Goal: Check status: Check status

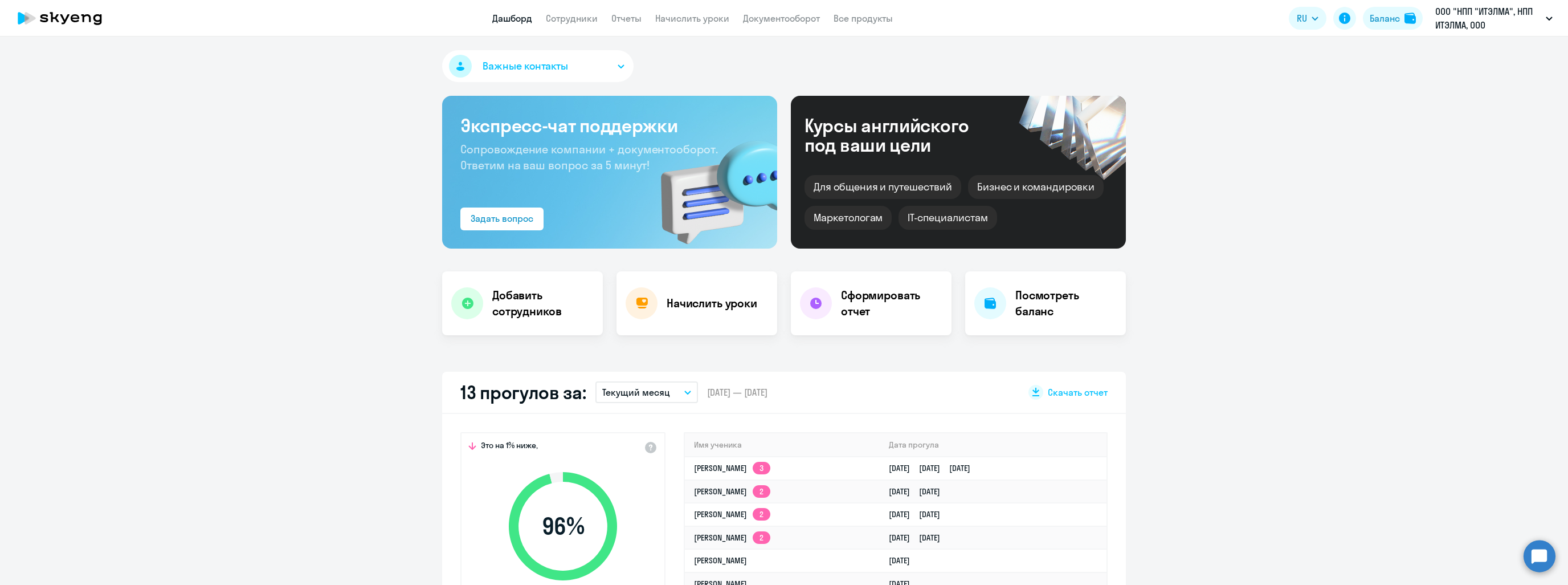
select select "30"
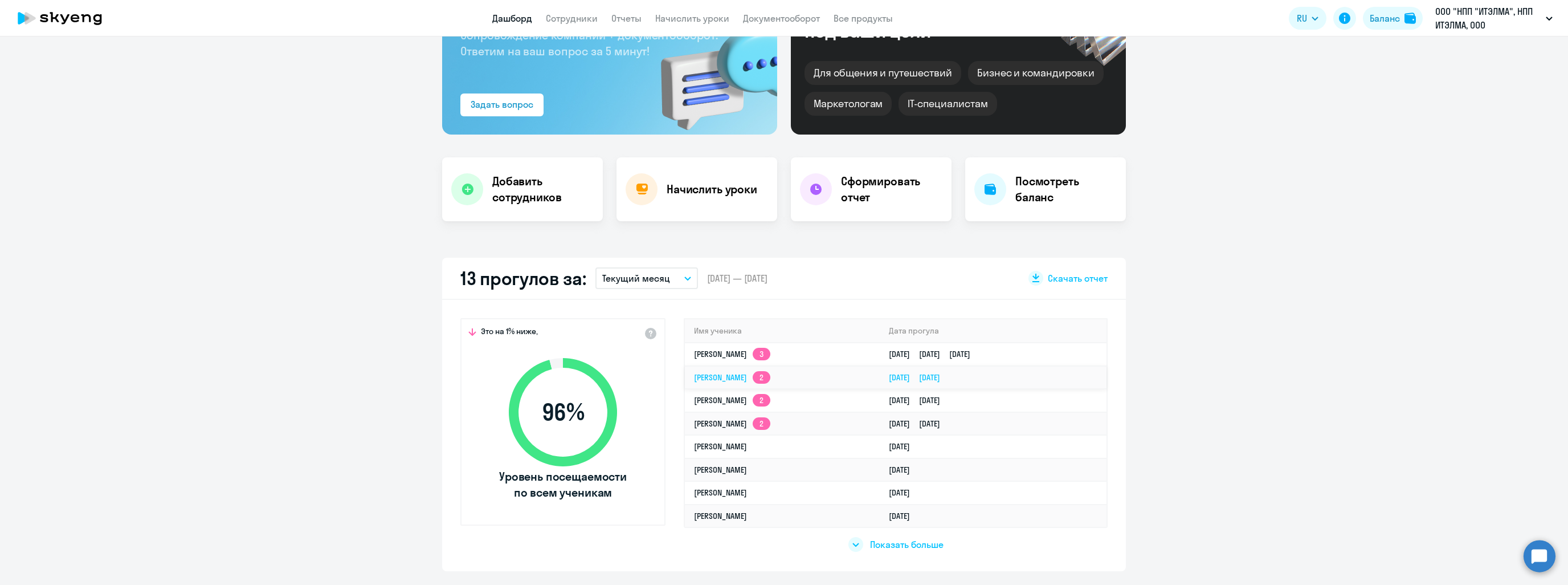
click at [750, 372] on link "[PERSON_NAME] 2" at bounding box center [732, 377] width 77 height 10
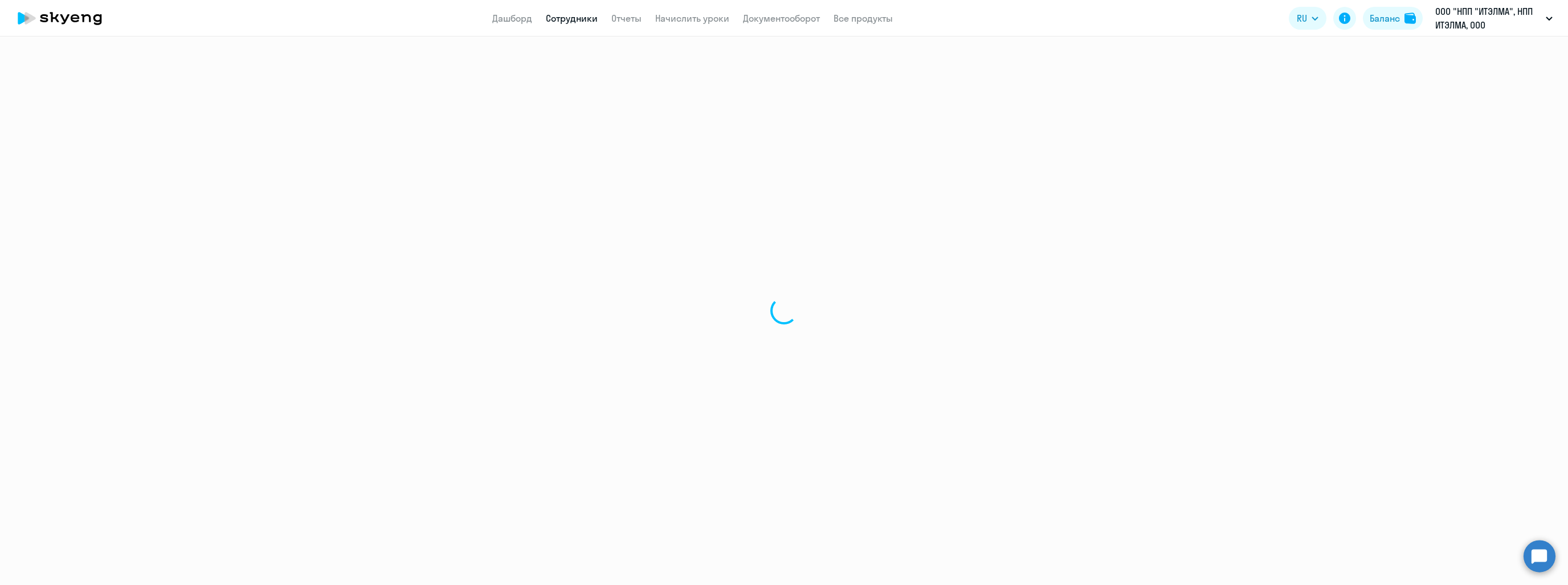
select select "english"
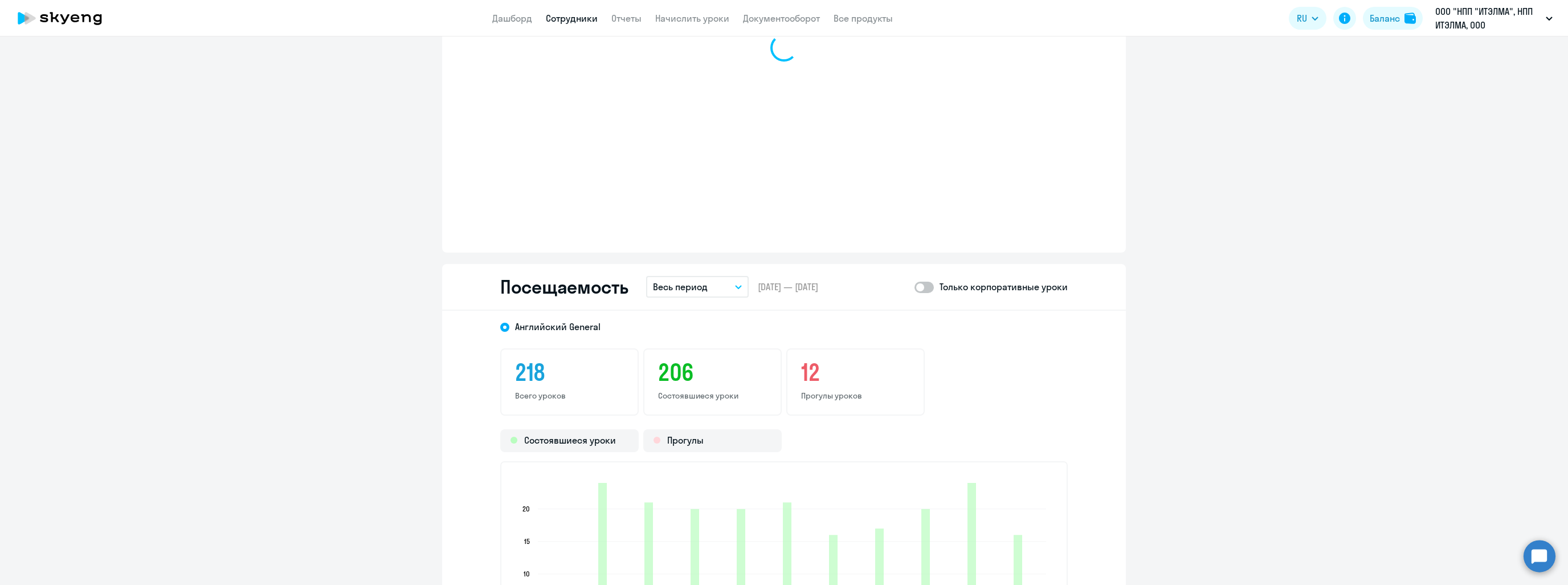
scroll to position [1368, 0]
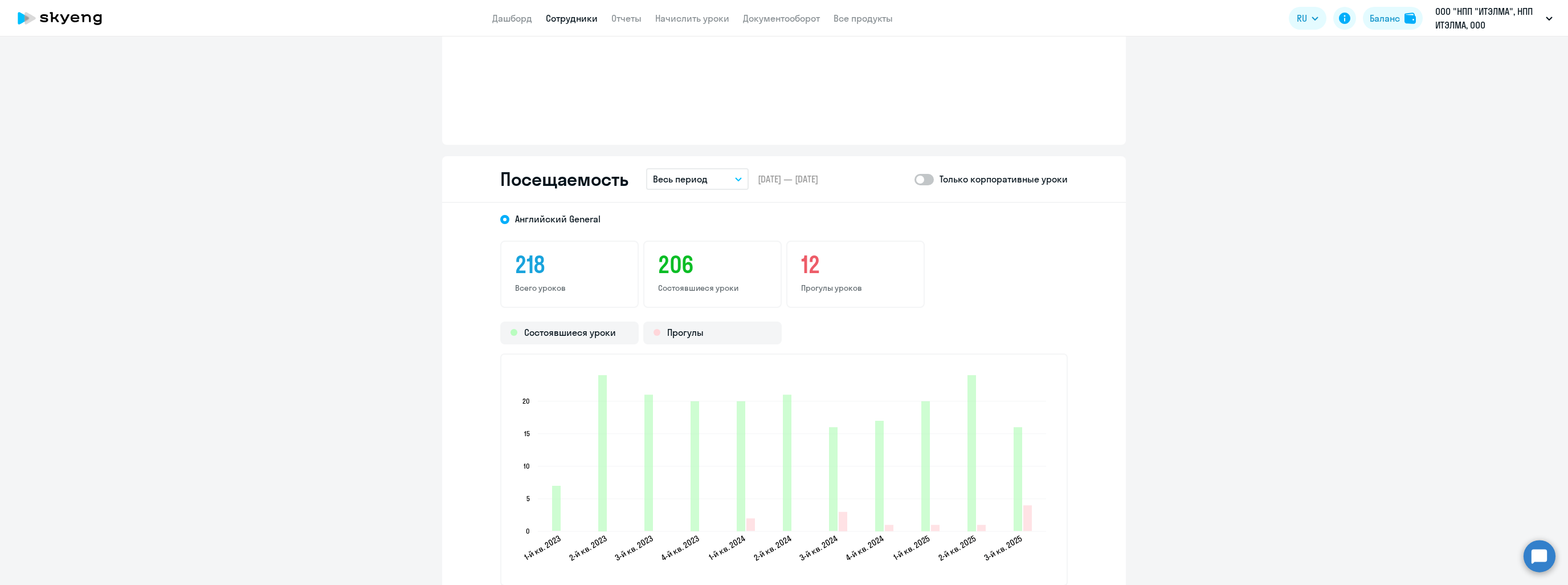
click at [697, 174] on p "Весь период" at bounding box center [681, 178] width 55 height 14
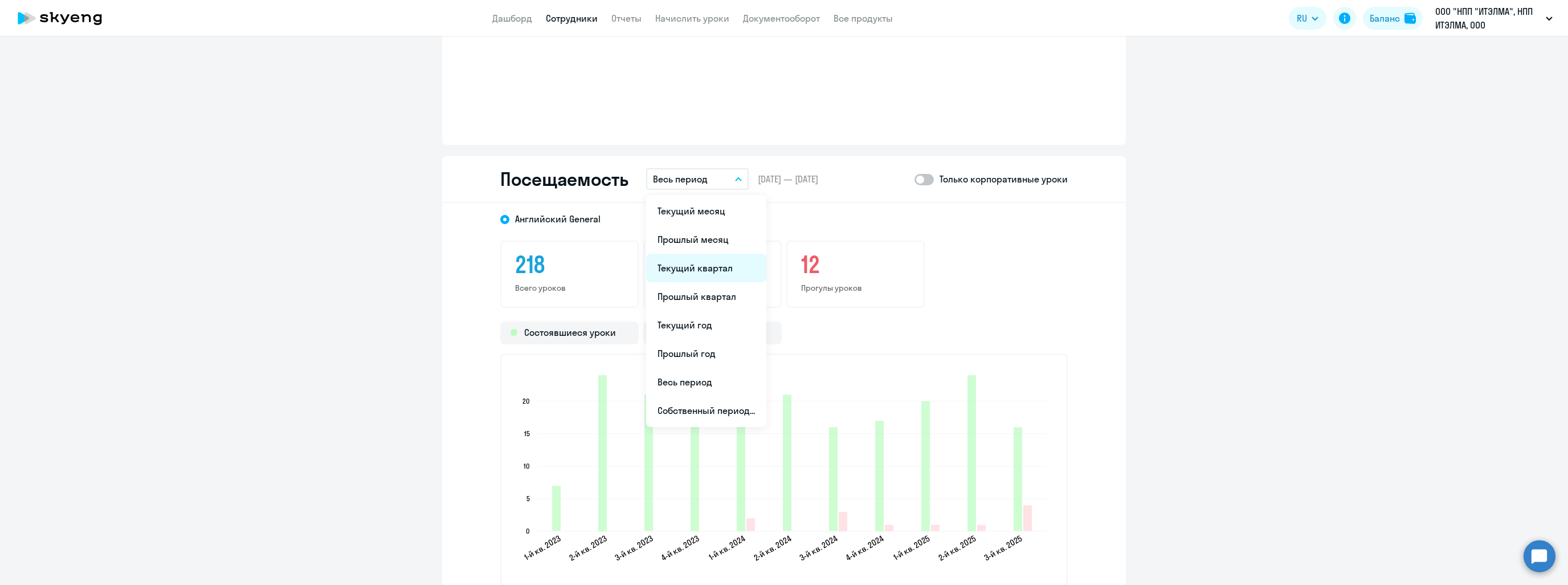
click at [700, 264] on li "Текущий квартал" at bounding box center [706, 267] width 121 height 28
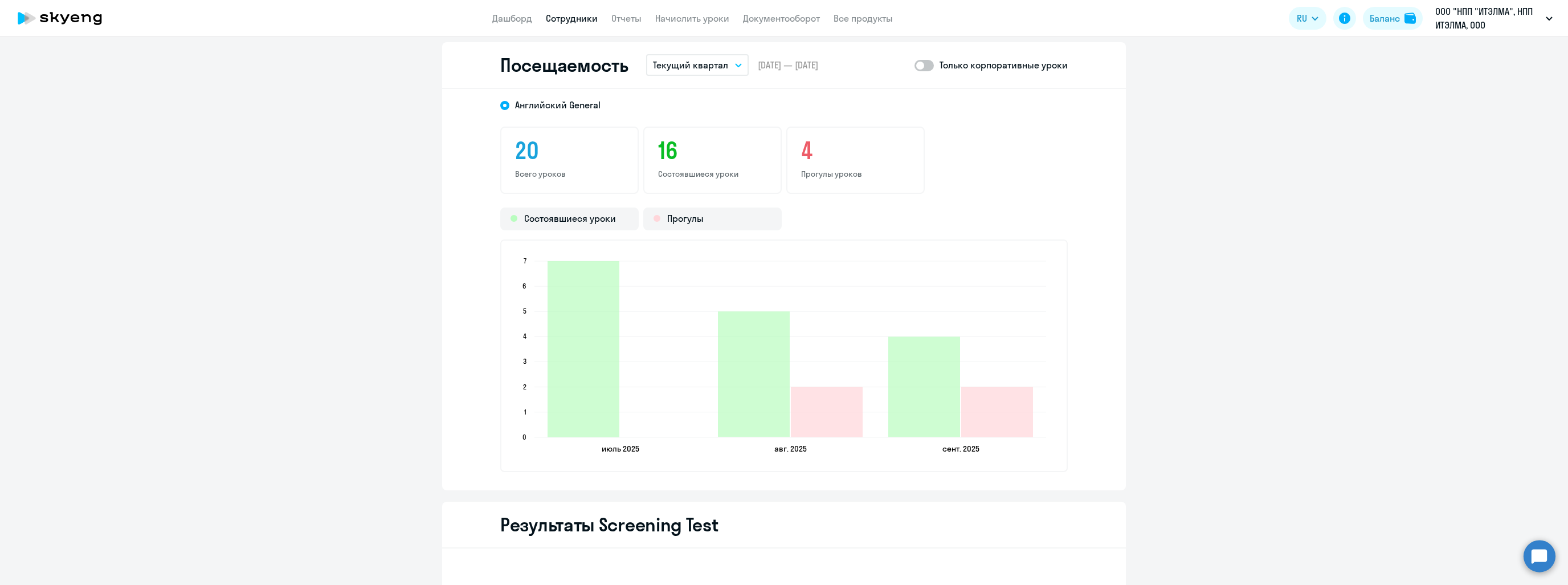
scroll to position [1481, 0]
click at [920, 66] on span at bounding box center [924, 66] width 19 height 12
click at [915, 66] on input "checkbox" at bounding box center [914, 66] width 1 height 1
checkbox input "true"
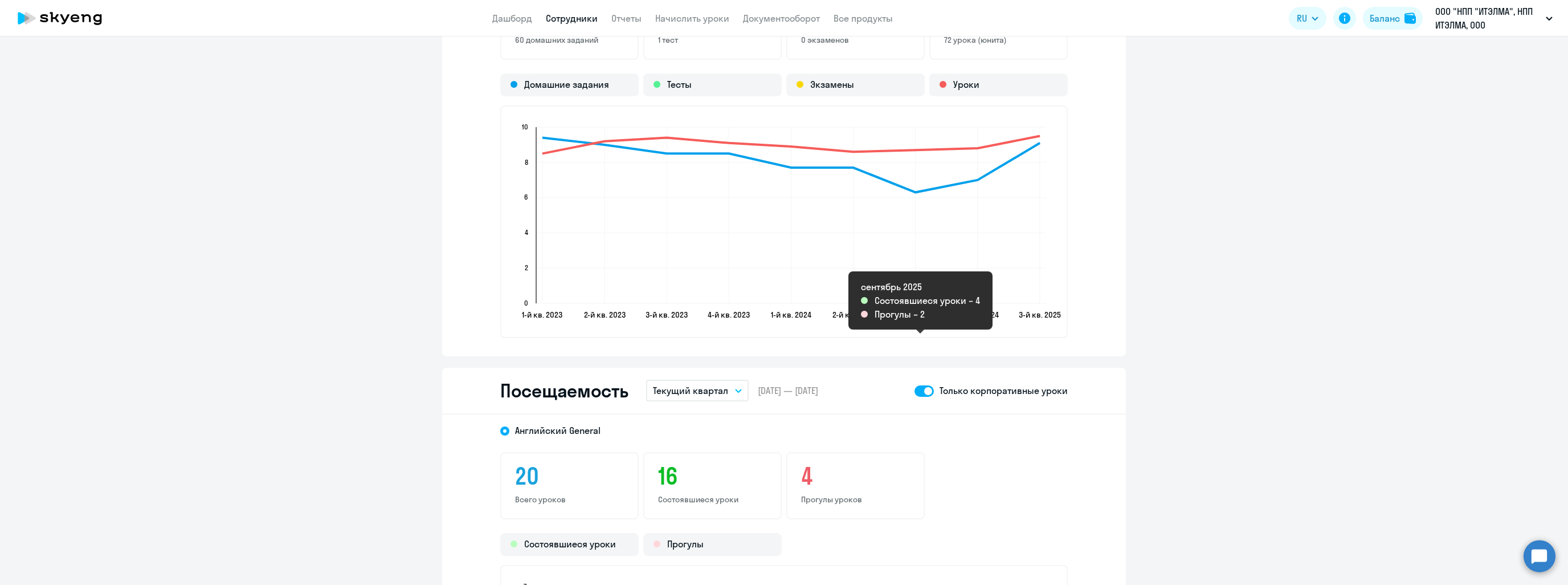
scroll to position [1140, 0]
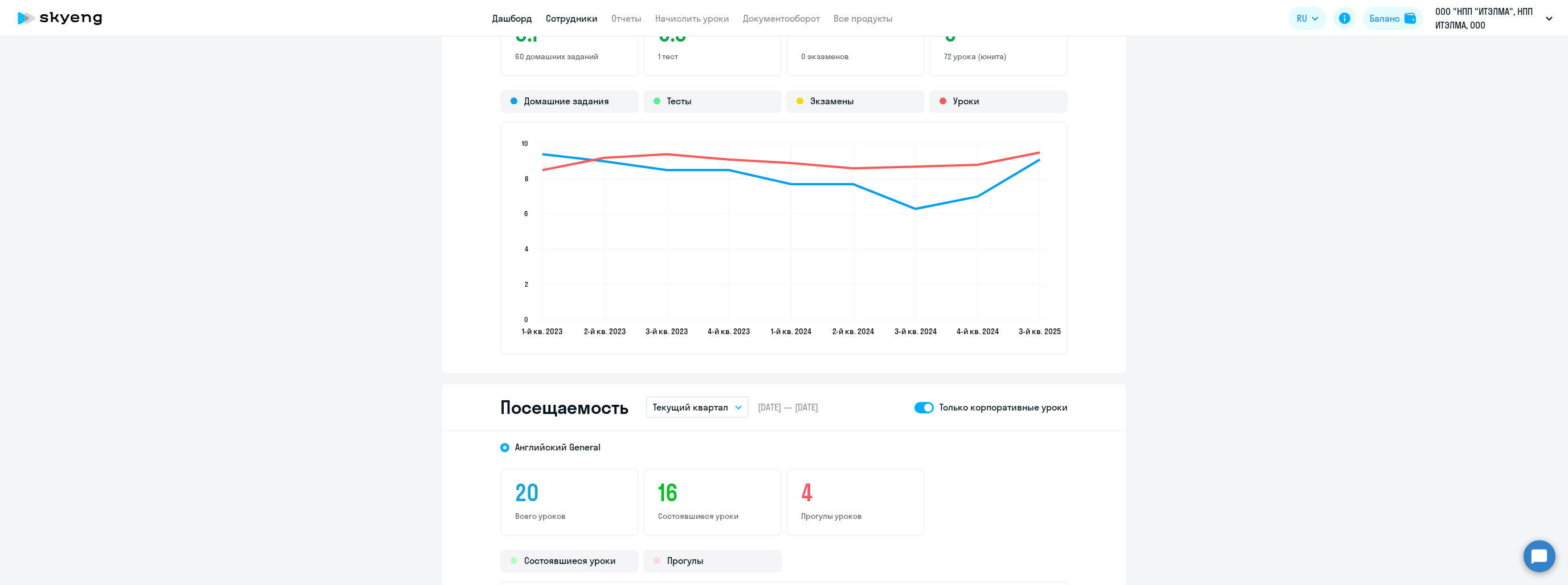
click at [508, 16] on link "Дашборд" at bounding box center [512, 18] width 40 height 12
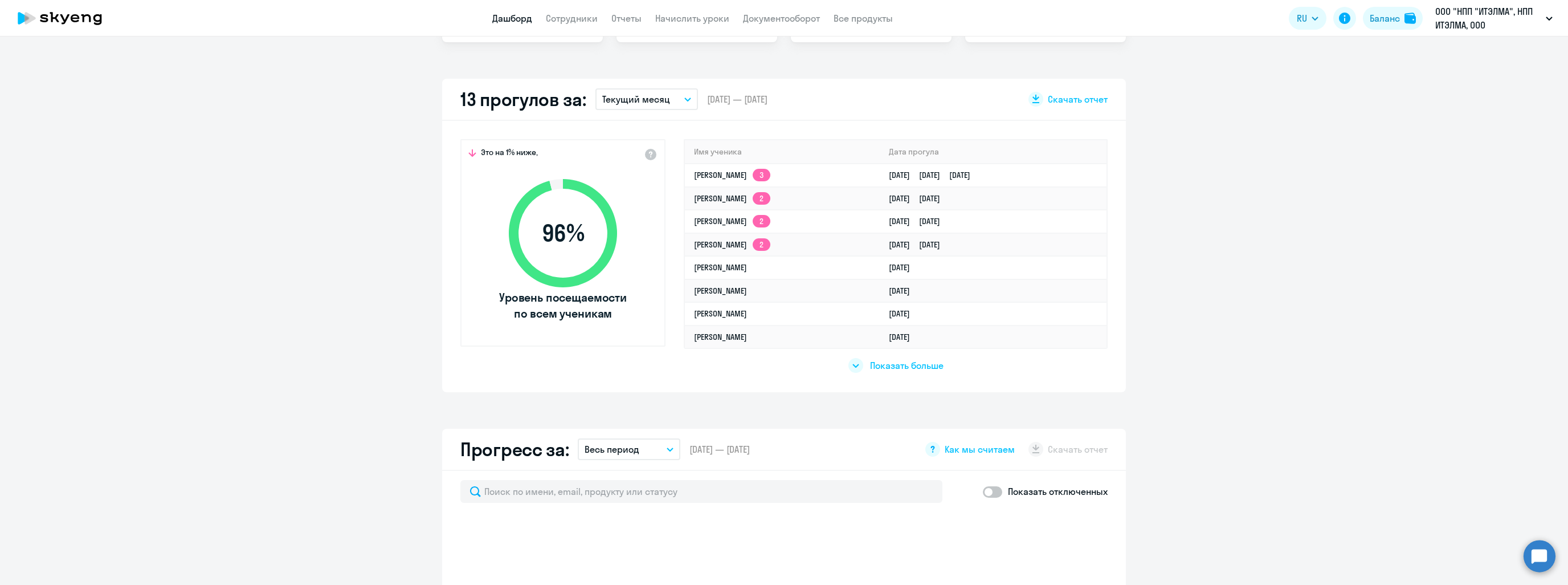
scroll to position [212, 0]
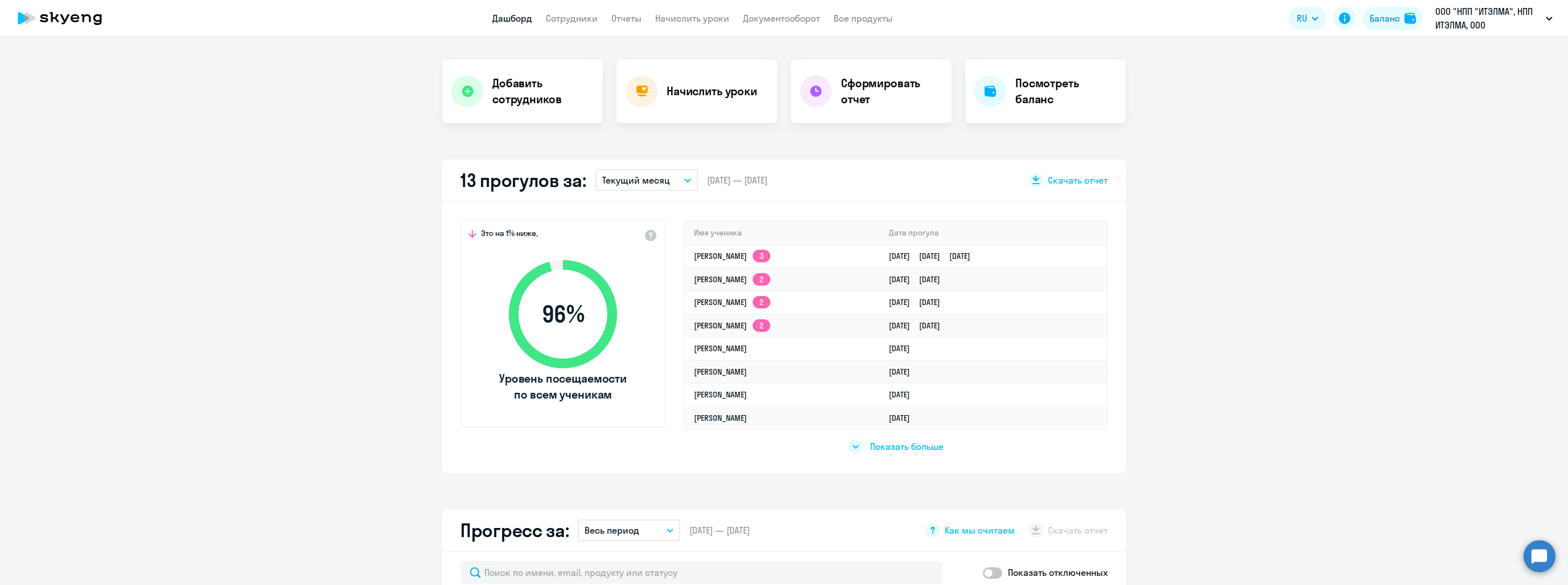
click at [685, 181] on icon "button" at bounding box center [688, 181] width 6 height 3
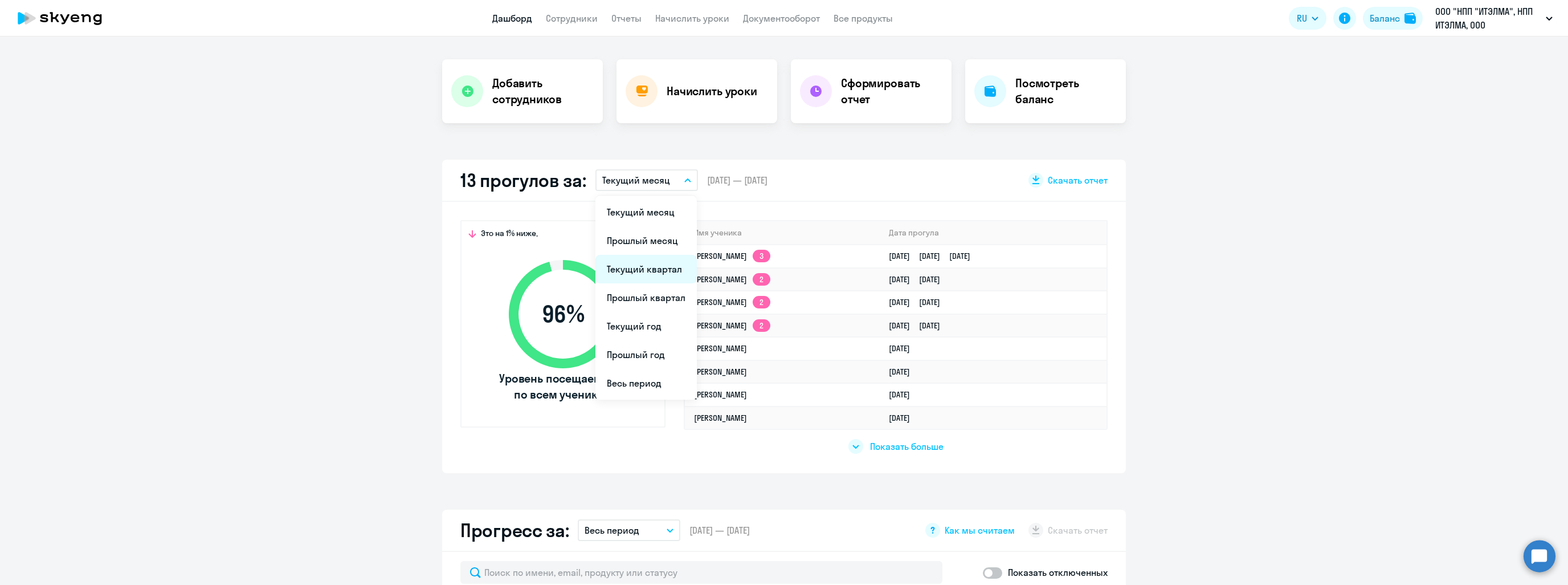
click at [653, 267] on li "Текущий квартал" at bounding box center [646, 269] width 102 height 28
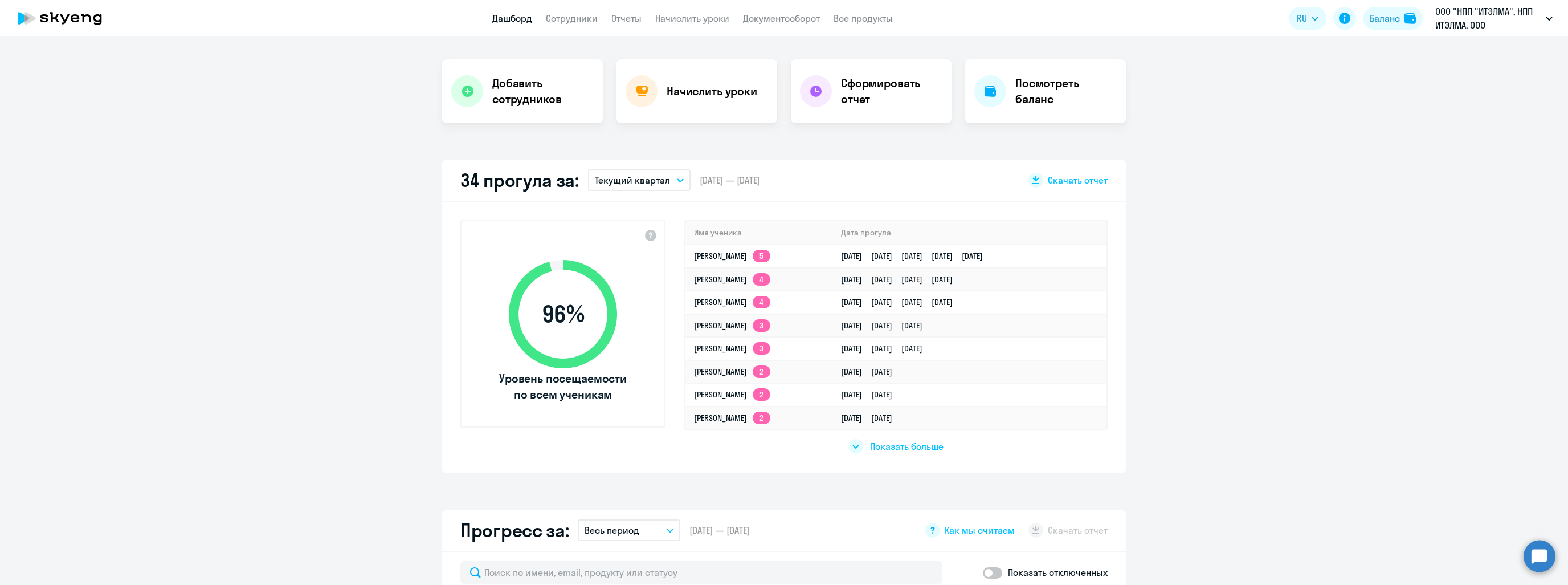
select select "30"
